Goal: Task Accomplishment & Management: Manage account settings

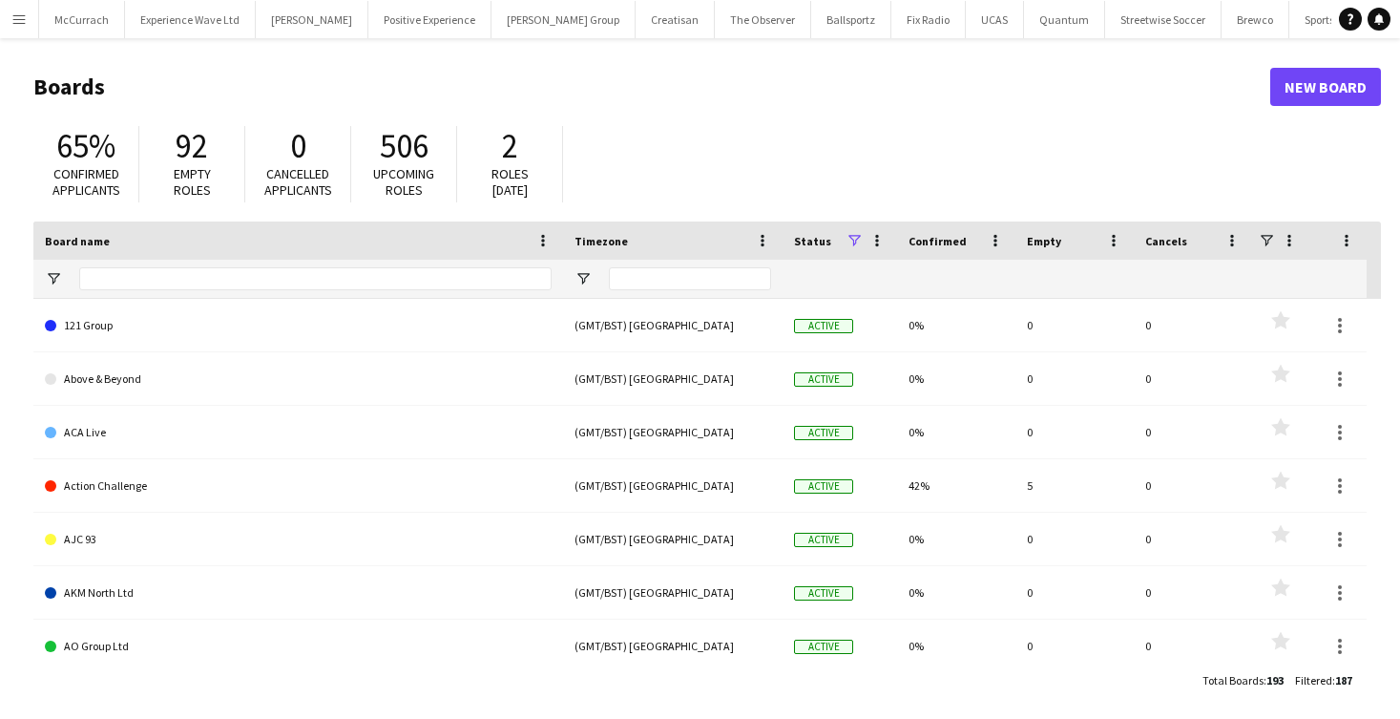
click at [8, 30] on button "Menu" at bounding box center [19, 19] width 38 height 38
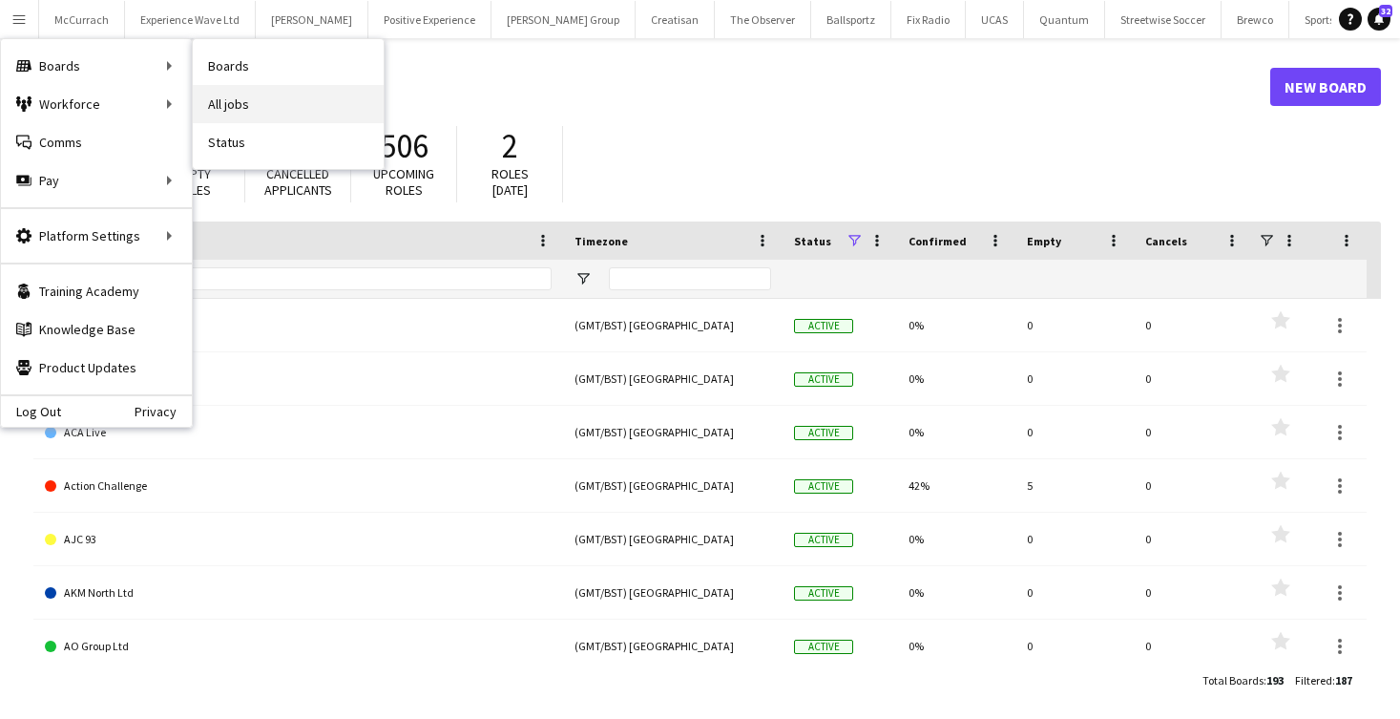
click at [225, 106] on link "All jobs" at bounding box center [288, 104] width 191 height 38
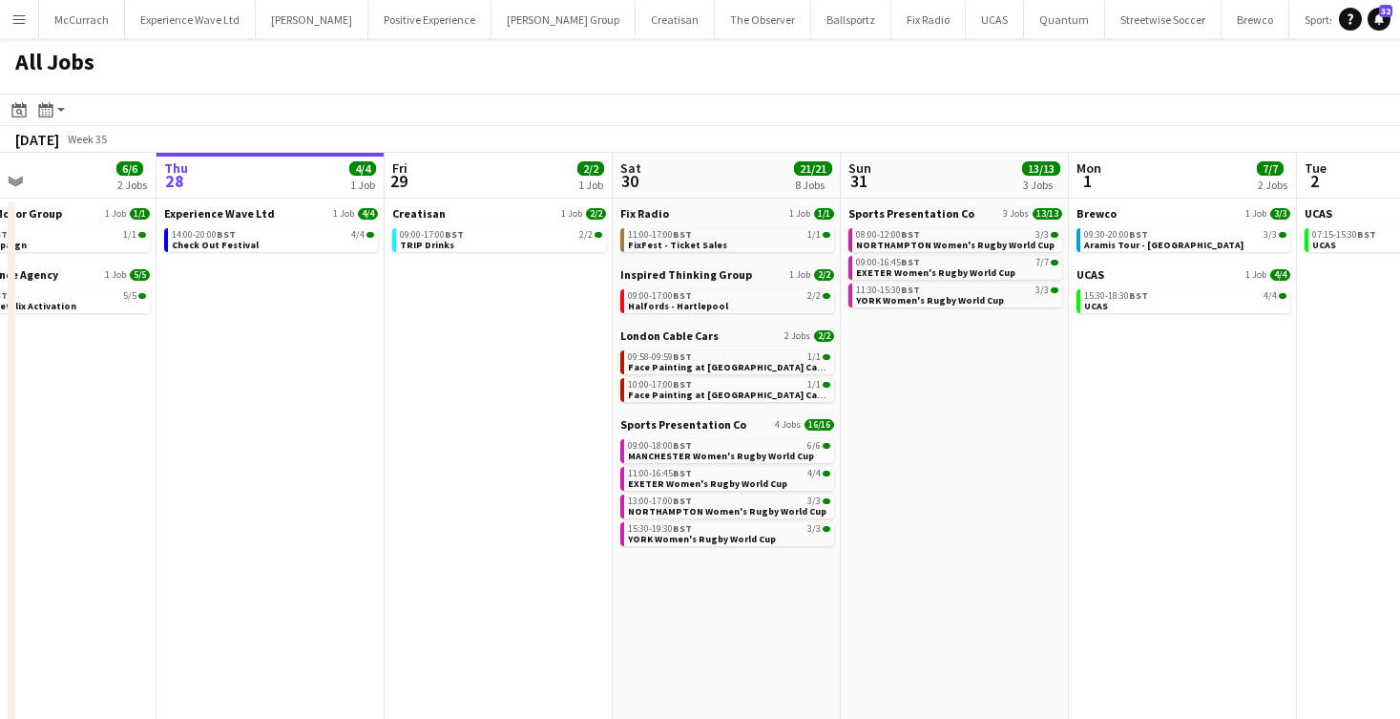
scroll to position [0, 537]
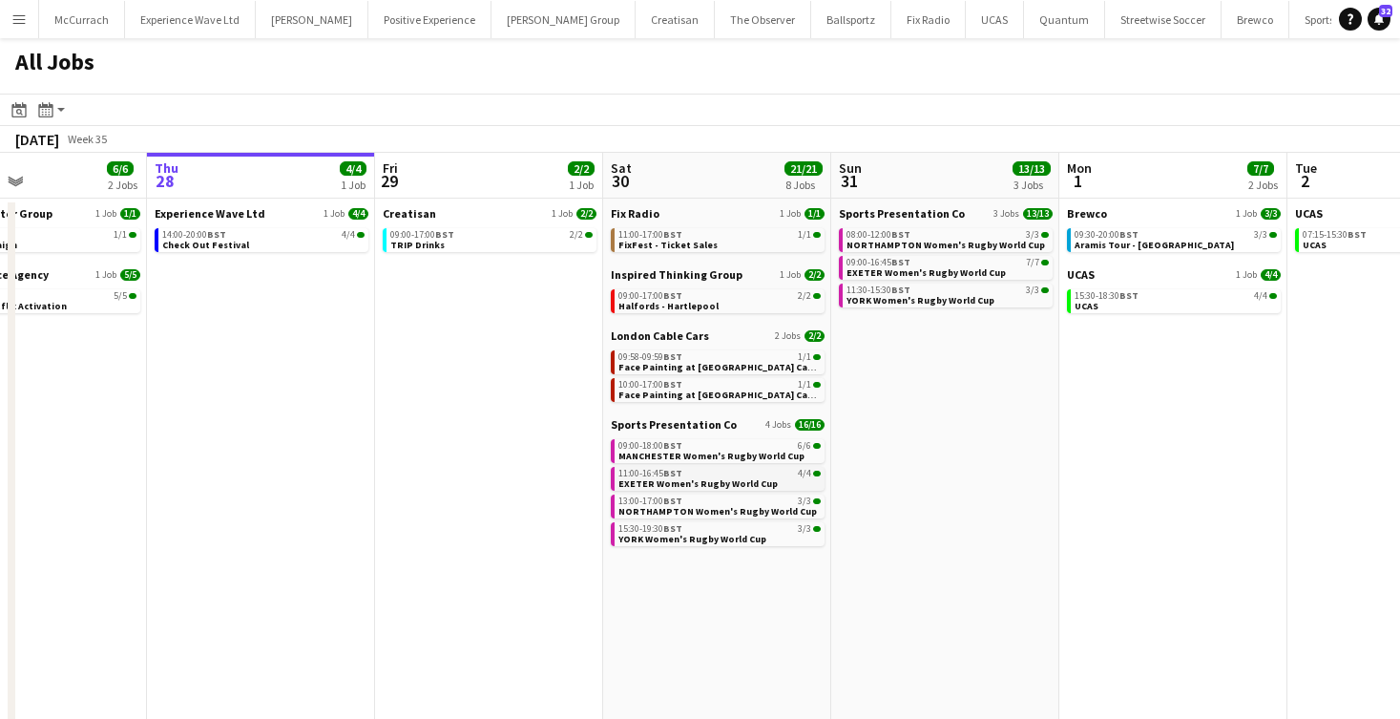
click at [727, 481] on span "EXETER Women's Rugby World Cup" at bounding box center [698, 483] width 159 height 12
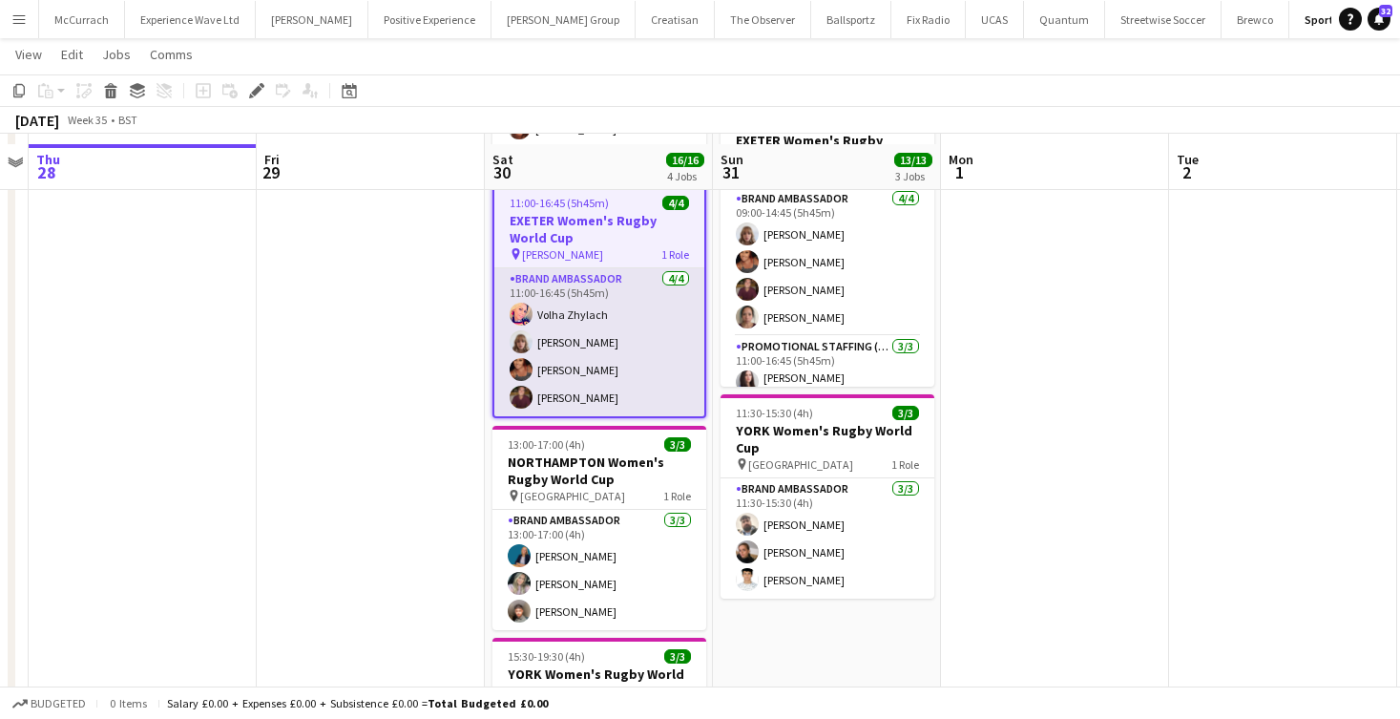
scroll to position [327, 0]
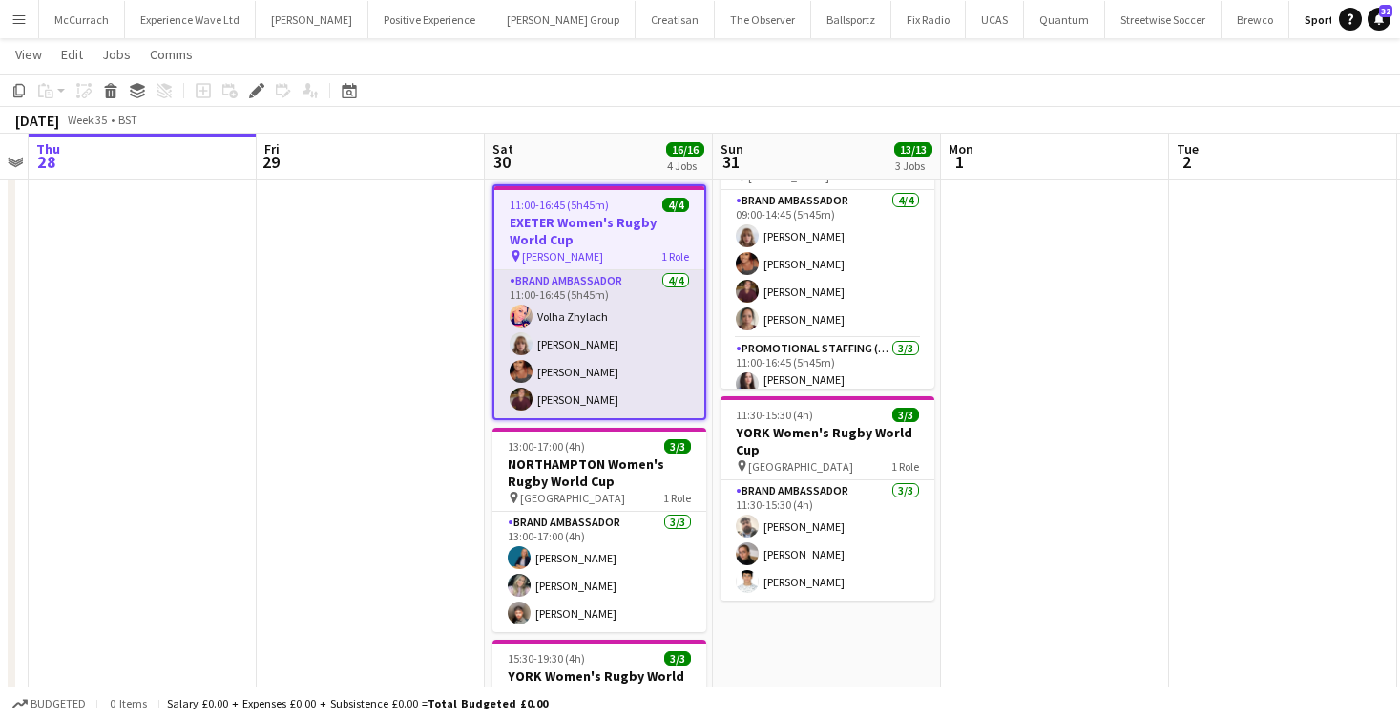
click at [596, 318] on app-card-role "Brand Ambassador [DATE] 11:00-16:45 (5h45m) [PERSON_NAME] [PERSON_NAME] [PERSON…" at bounding box center [599, 344] width 210 height 148
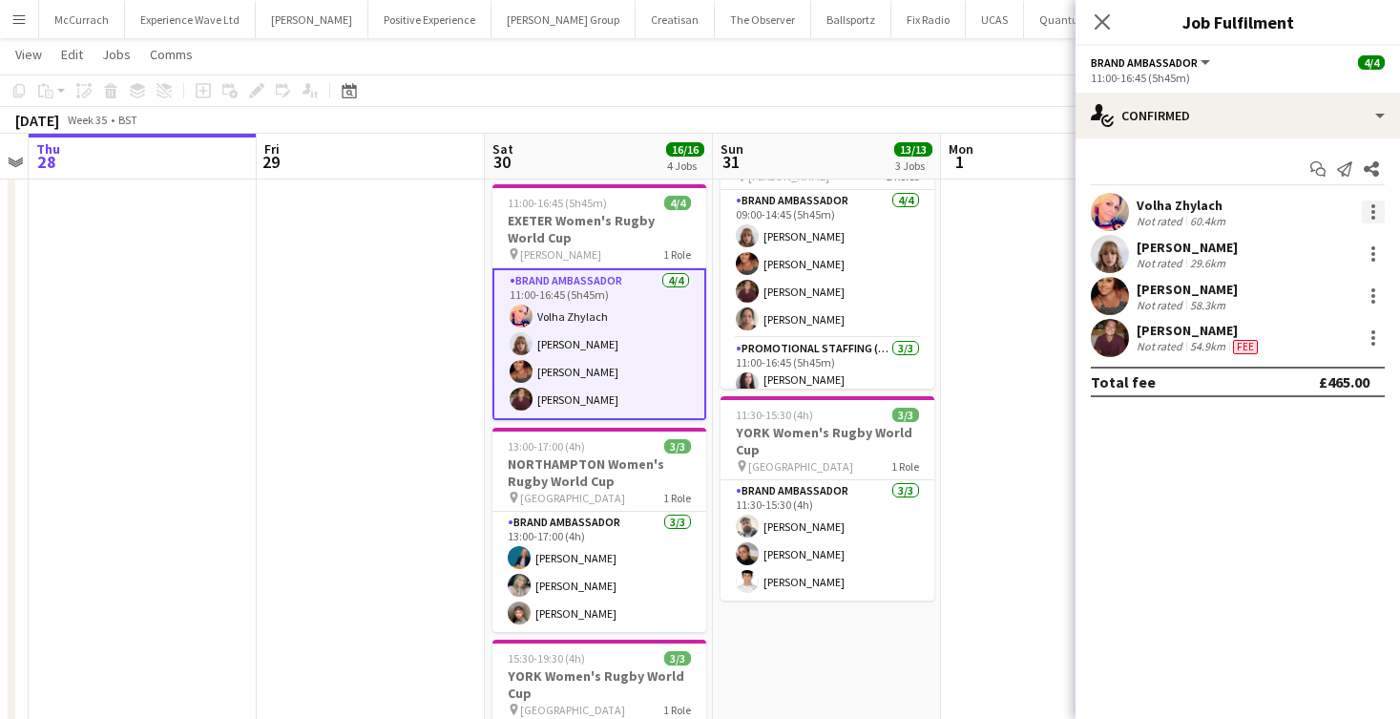
click at [1374, 209] on div at bounding box center [1373, 211] width 23 height 23
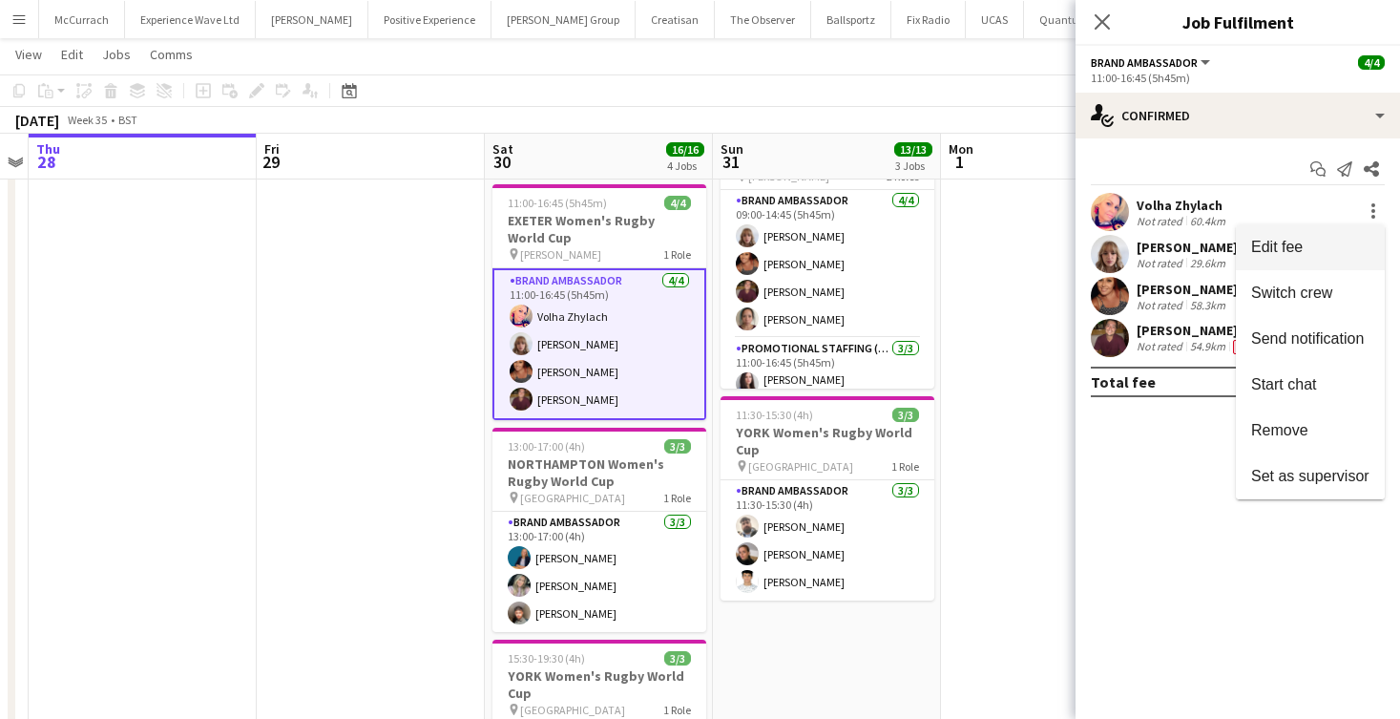
click at [1263, 252] on span "Edit fee" at bounding box center [1277, 247] width 52 height 16
